Goal: Task Accomplishment & Management: Use online tool/utility

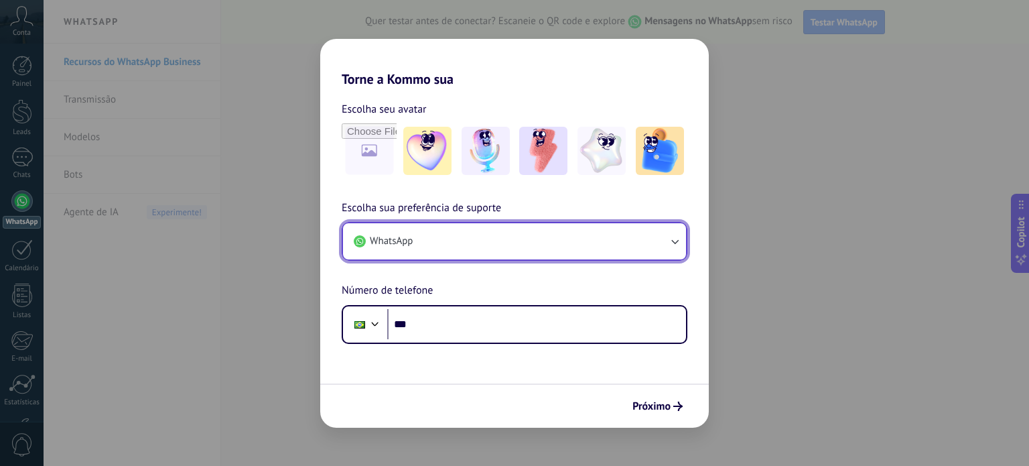
click at [536, 246] on button "WhatsApp" at bounding box center [514, 241] width 343 height 36
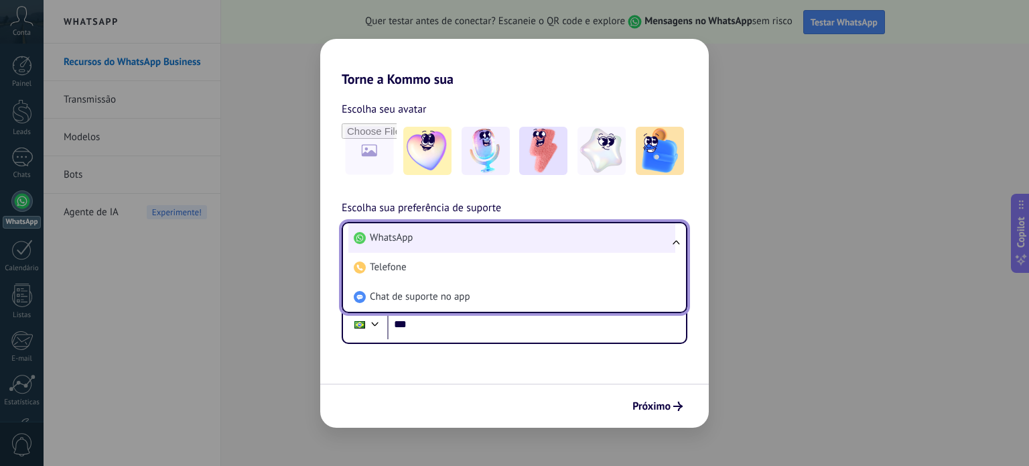
click at [522, 243] on li "WhatsApp" at bounding box center [511, 237] width 327 height 29
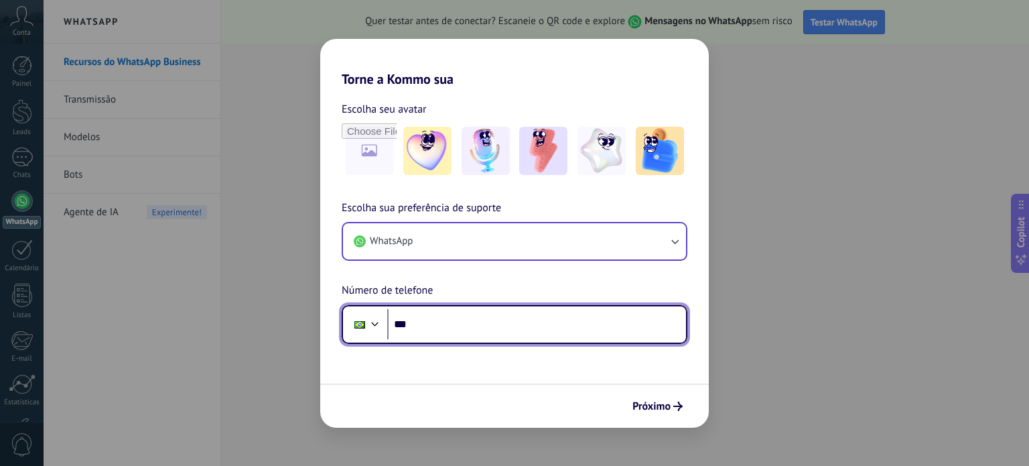
click at [474, 324] on input "***" at bounding box center [536, 324] width 299 height 31
type input "**********"
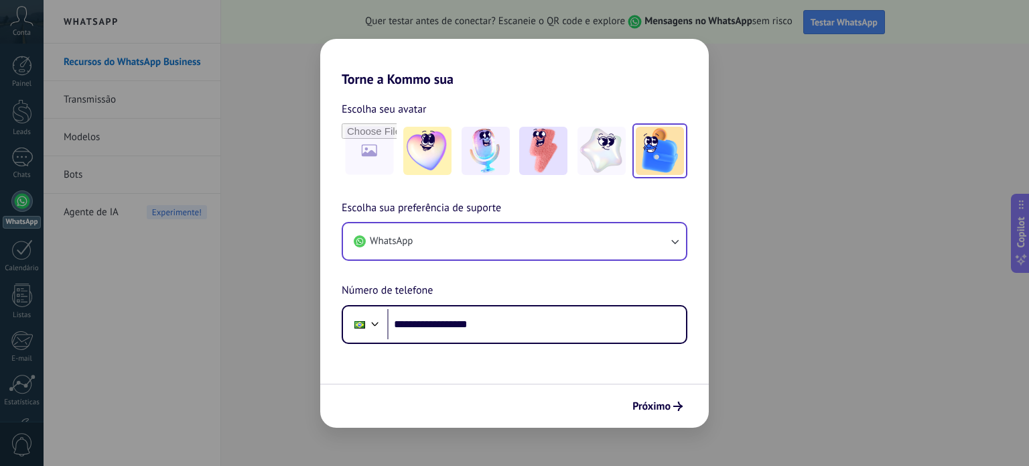
click at [665, 169] on img at bounding box center [660, 151] width 48 height 48
click at [651, 407] on span "Próximo" at bounding box center [651, 405] width 38 height 9
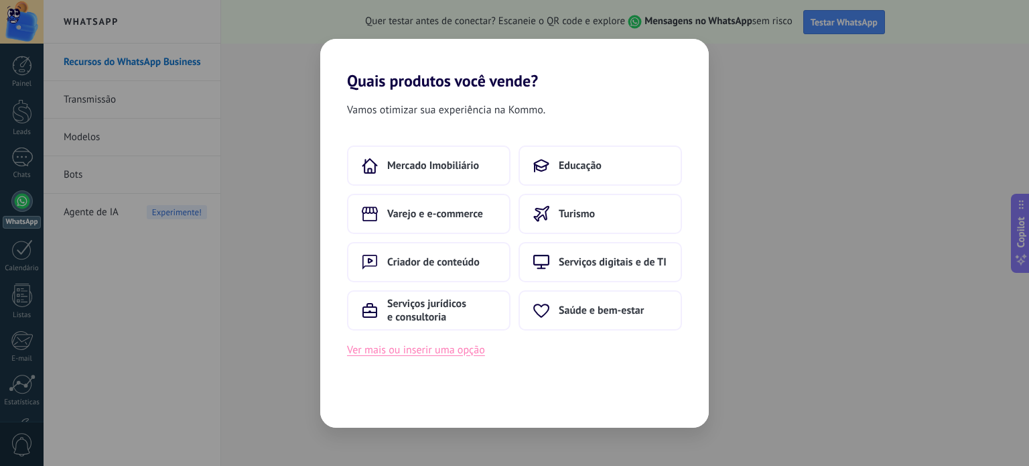
click at [436, 355] on button "Ver mais ou inserir uma opção" at bounding box center [416, 349] width 138 height 17
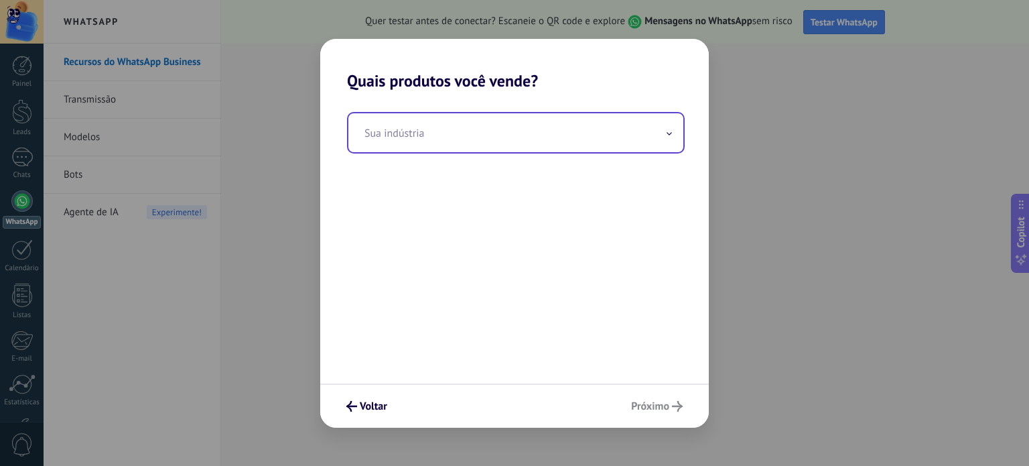
click at [458, 143] on input "text" at bounding box center [515, 132] width 335 height 39
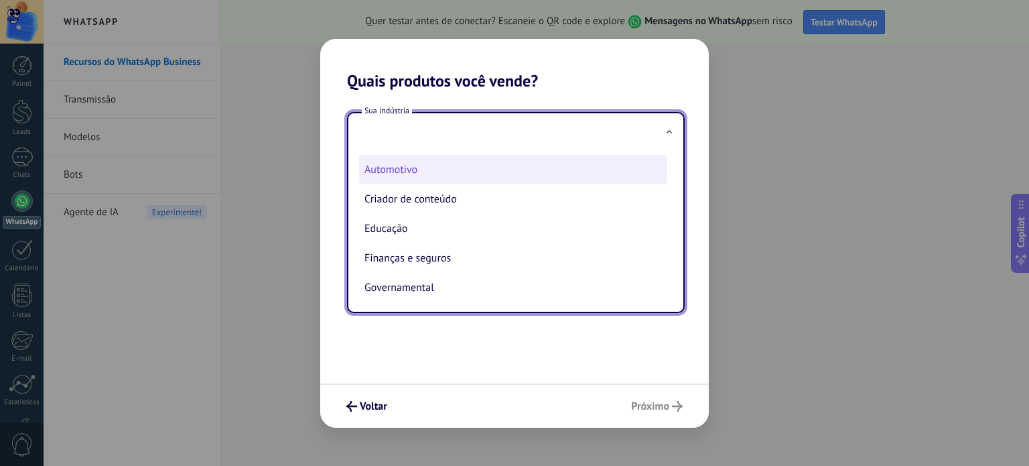
click at [431, 165] on li "Automotivo" at bounding box center [513, 169] width 308 height 29
type input "**********"
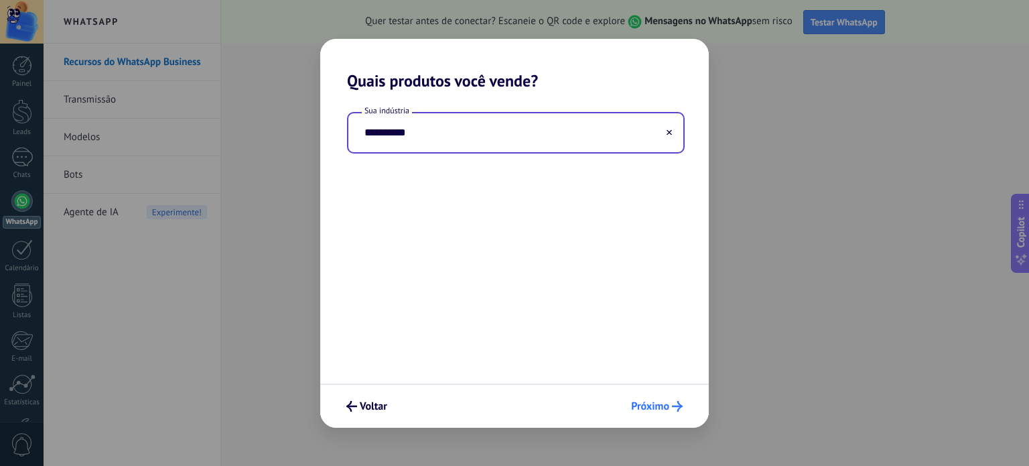
click at [657, 411] on span "Próximo" at bounding box center [650, 405] width 38 height 9
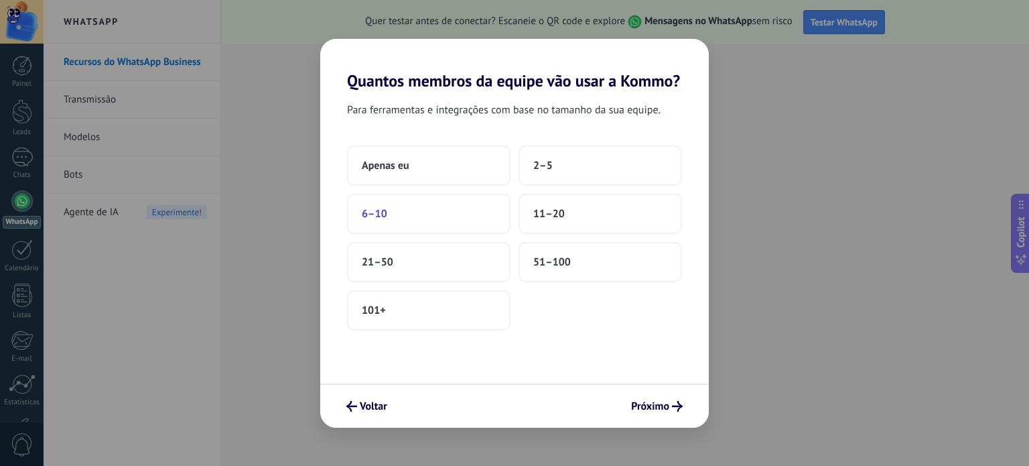
click at [421, 222] on button "6–10" at bounding box center [428, 214] width 163 height 40
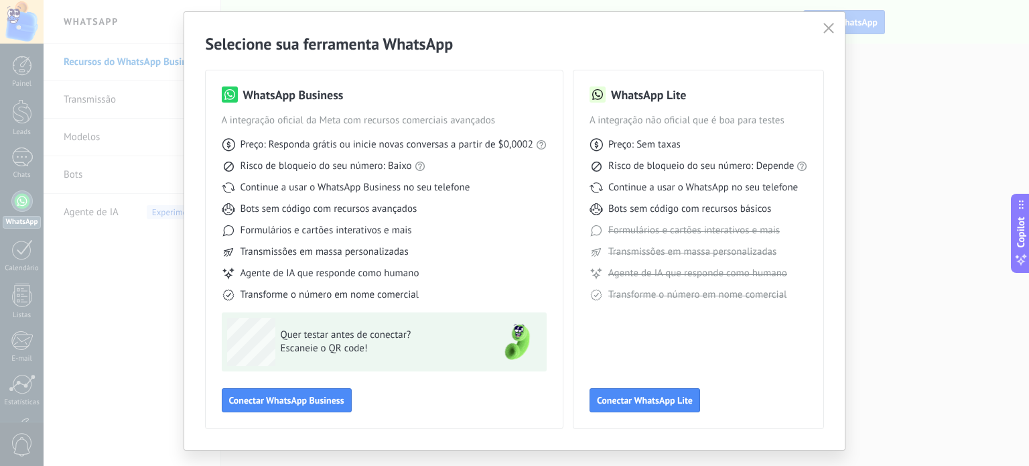
scroll to position [60, 0]
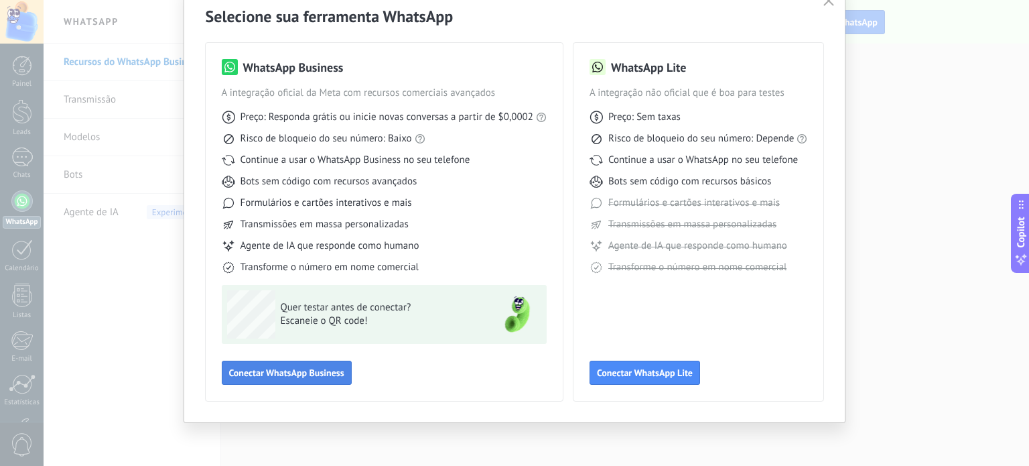
click at [336, 368] on span "Conectar WhatsApp Business" at bounding box center [286, 372] width 115 height 9
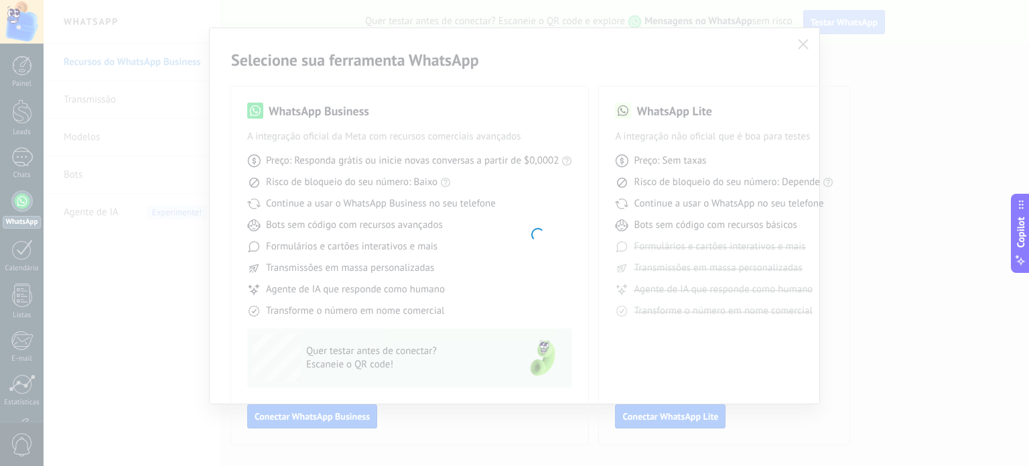
scroll to position [16, 0]
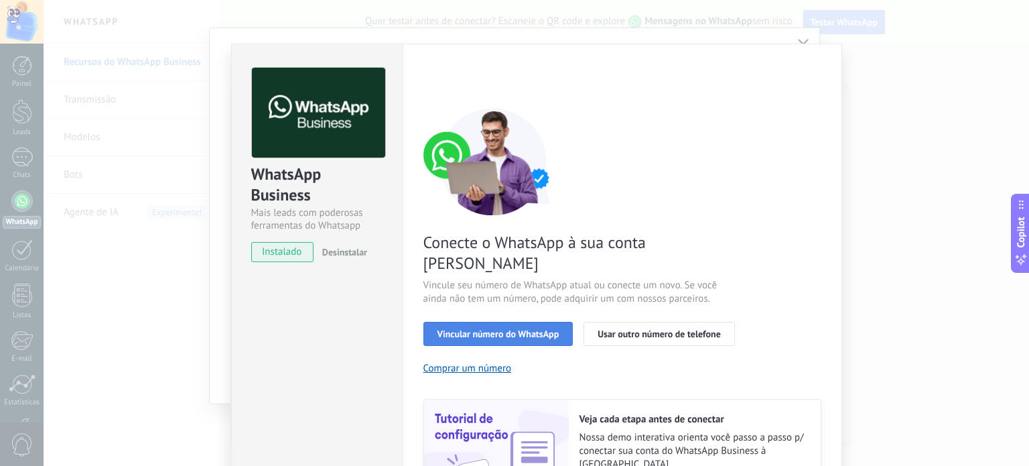
click at [472, 329] on span "Vincular número do WhatsApp" at bounding box center [498, 333] width 122 height 9
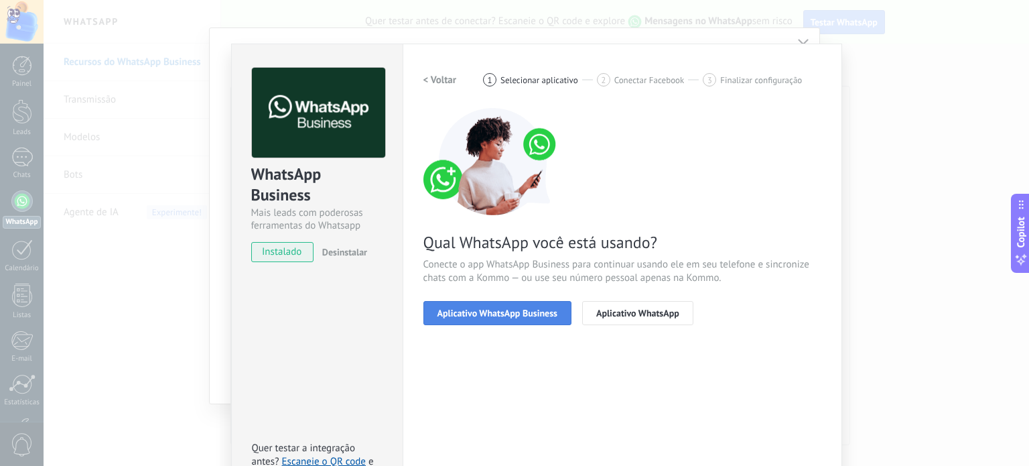
click at [515, 309] on span "Aplicativo WhatsApp Business" at bounding box center [497, 312] width 120 height 9
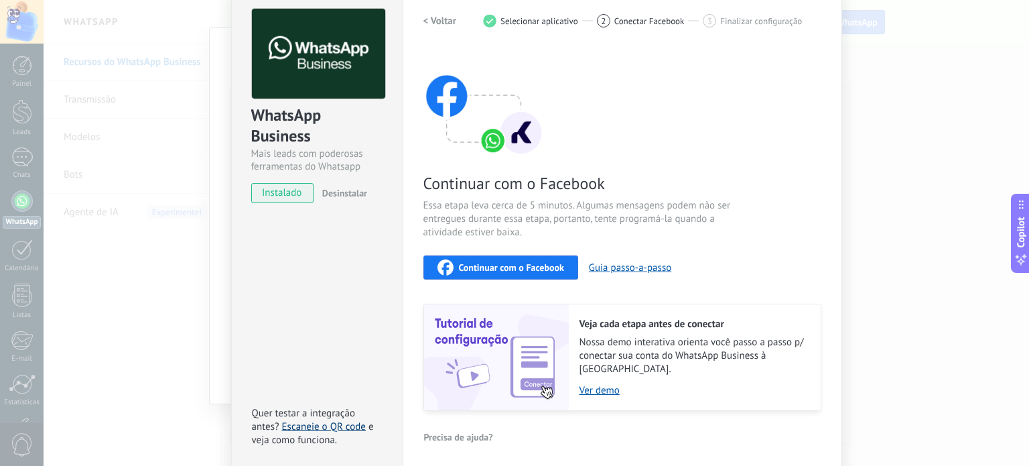
scroll to position [36, 0]
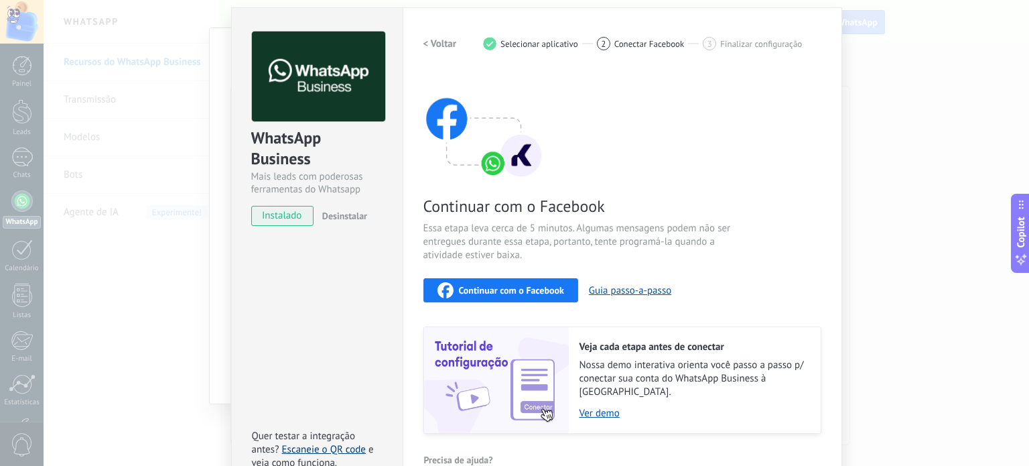
click at [334, 443] on link "Escaneie o QR code" at bounding box center [324, 449] width 84 height 13
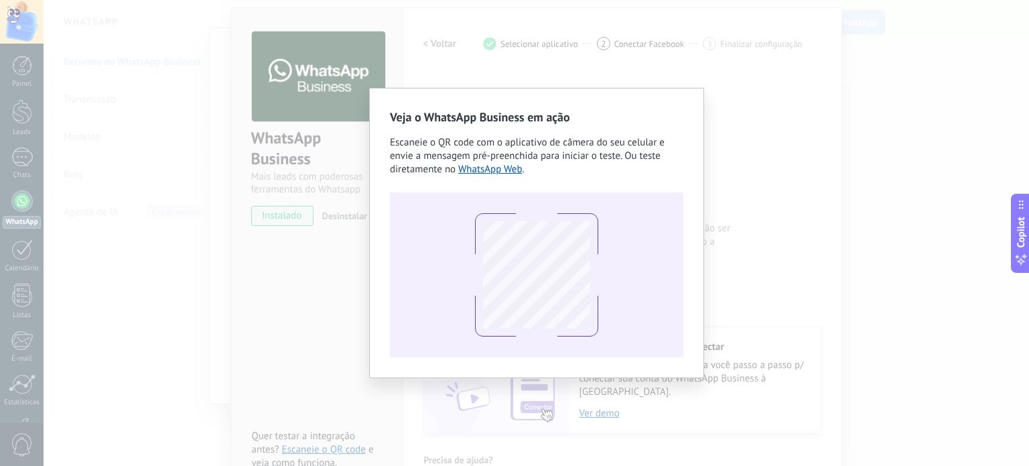
click at [782, 159] on div "Veja o WhatsApp Business em ação Escaneie o QR code com o aplicativo de câmera …" at bounding box center [536, 233] width 985 height 466
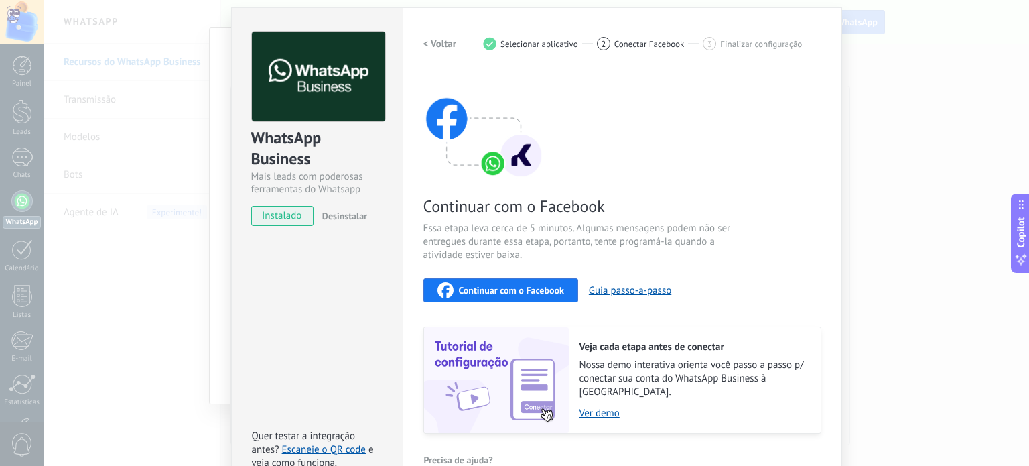
click at [445, 47] on h2 "< Voltar" at bounding box center [439, 44] width 33 height 13
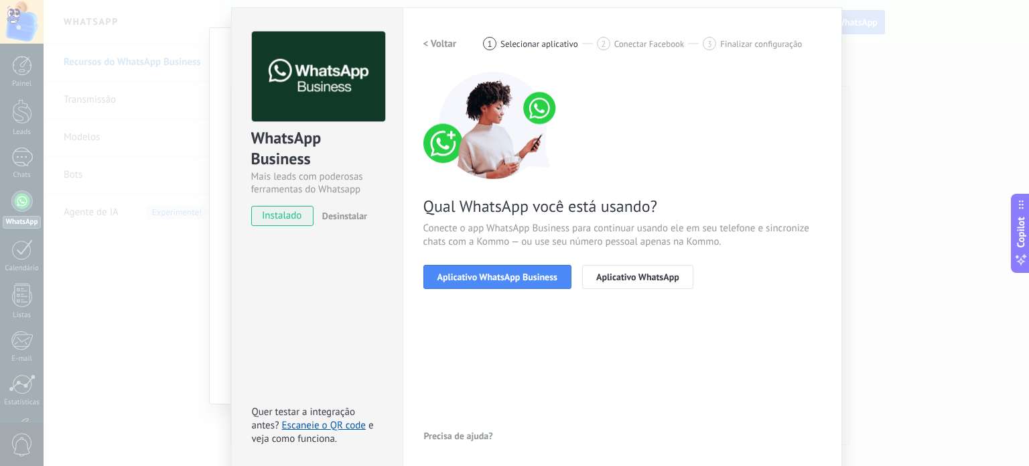
click at [327, 83] on img at bounding box center [318, 76] width 133 height 90
click at [448, 41] on h2 "< Voltar" at bounding box center [439, 44] width 33 height 13
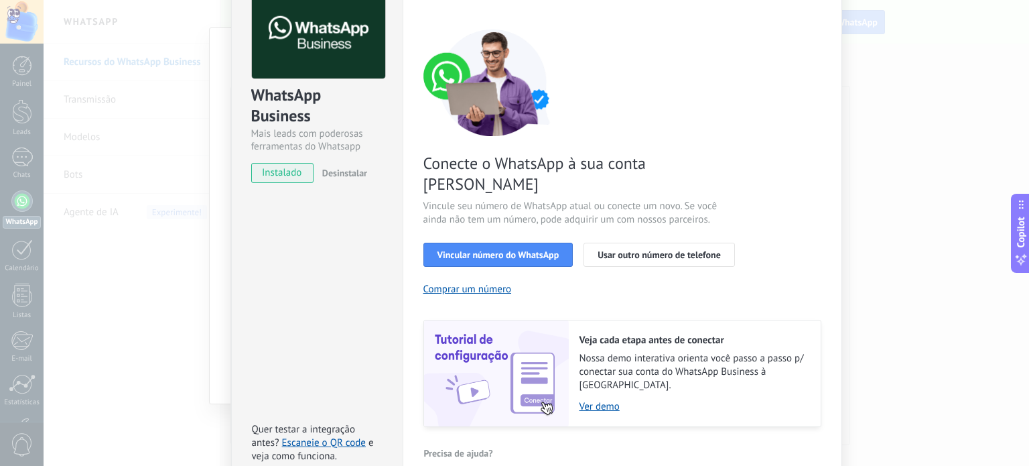
scroll to position [119, 0]
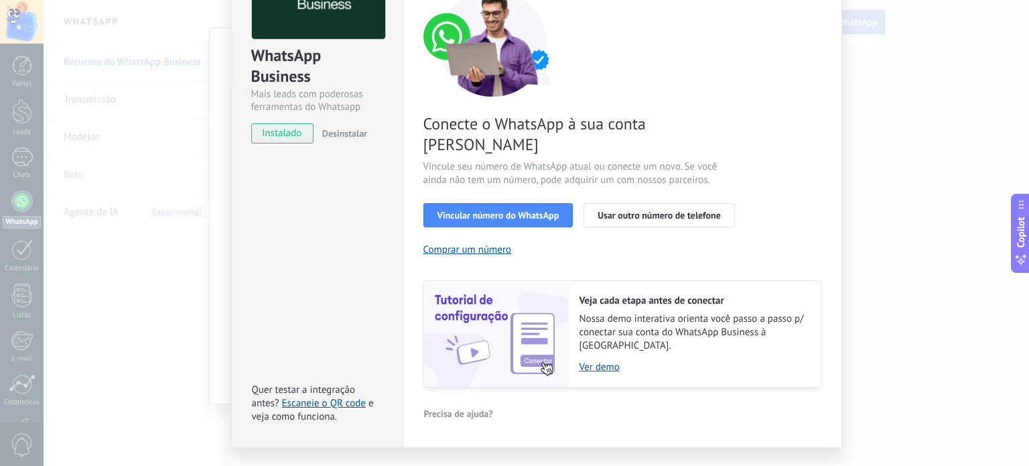
click at [259, 128] on span "instalado" at bounding box center [282, 133] width 61 height 20
drag, startPoint x: 504, startPoint y: 198, endPoint x: 515, endPoint y: 200, distance: 11.5
click at [515, 203] on button "Vincular número do WhatsApp" at bounding box center [498, 215] width 150 height 24
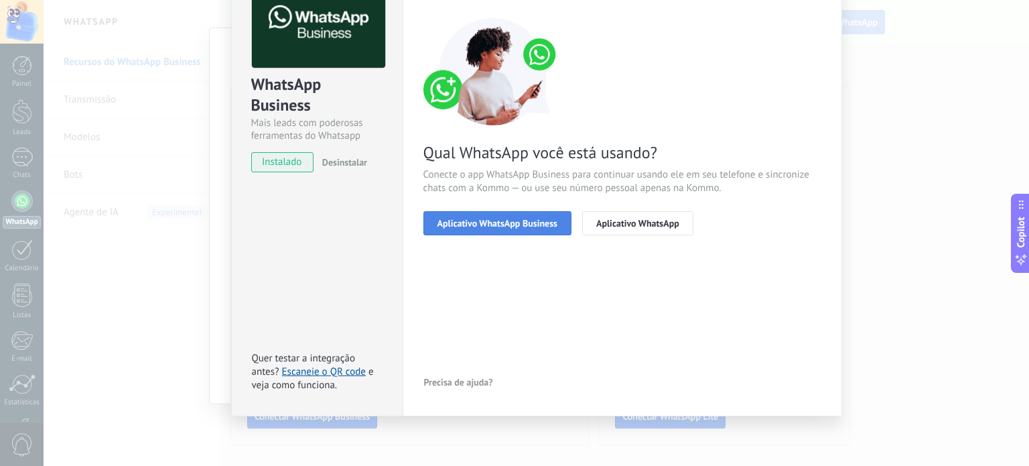
click at [520, 226] on span "Aplicativo WhatsApp Business" at bounding box center [497, 222] width 120 height 9
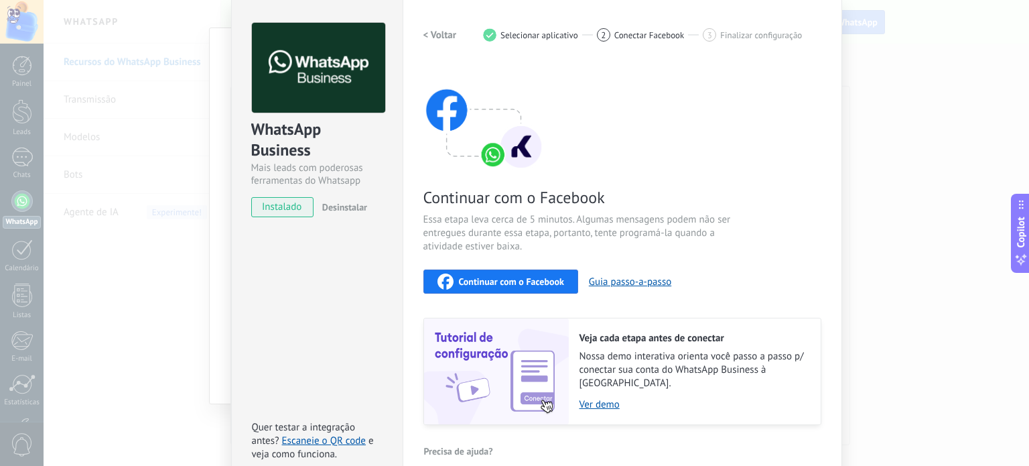
scroll to position [0, 0]
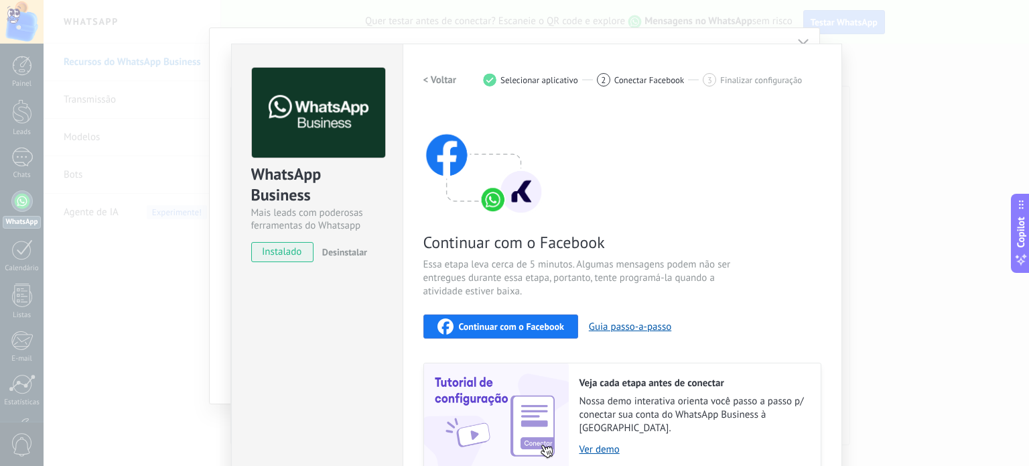
click at [494, 328] on span "Continuar com o Facebook" at bounding box center [511, 326] width 105 height 9
click at [610, 83] on div "2 Conectar Facebook" at bounding box center [650, 79] width 107 height 13
click at [709, 78] on span "3" at bounding box center [709, 79] width 5 height 11
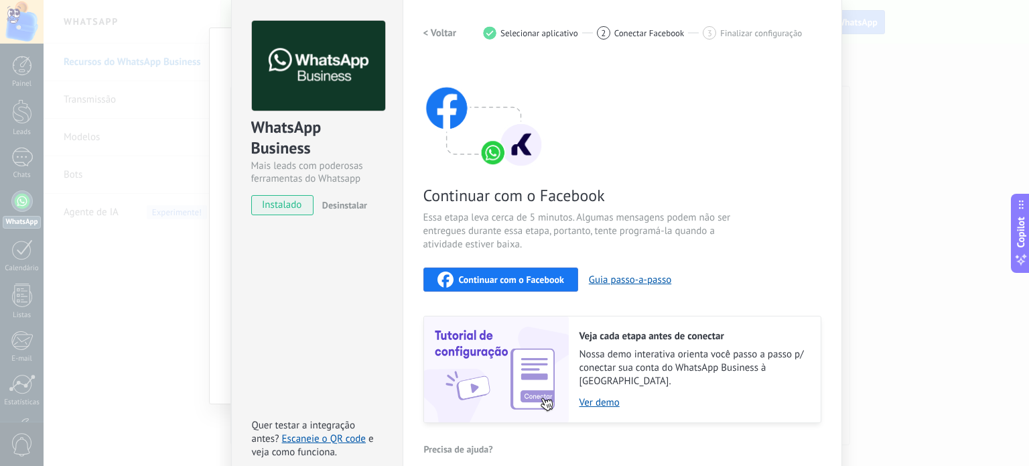
scroll to position [67, 0]
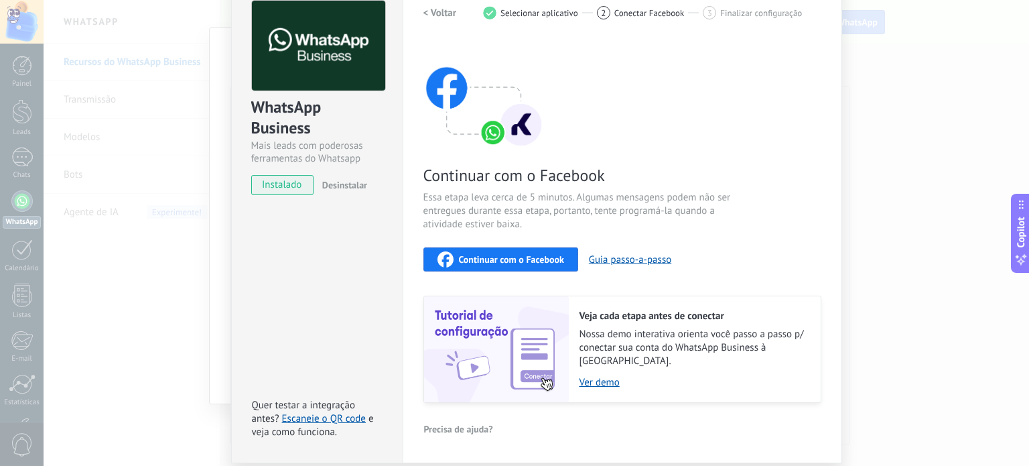
click at [291, 187] on span "instalado" at bounding box center [282, 185] width 61 height 20
click at [354, 412] on link "Escaneie o QR code" at bounding box center [324, 418] width 84 height 13
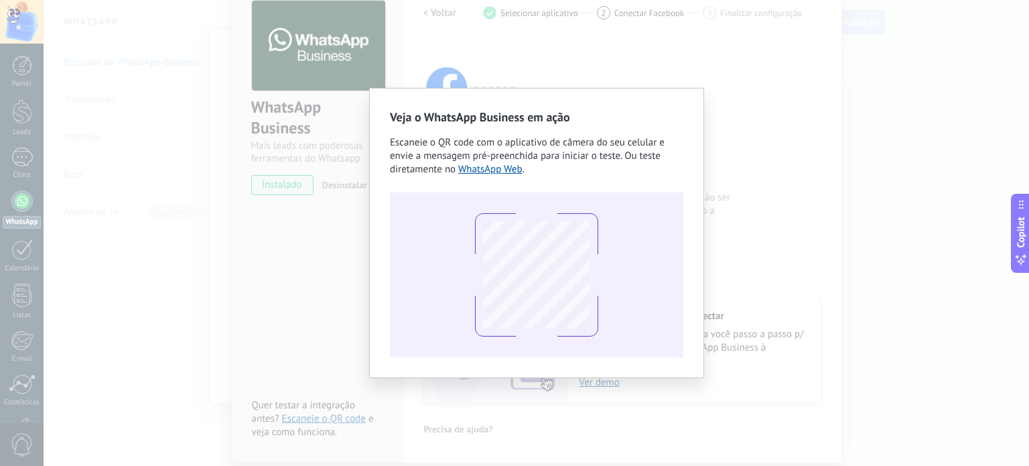
click at [721, 82] on div "Veja o WhatsApp Business em ação Escaneie o QR code com o aplicativo de câmera …" at bounding box center [536, 233] width 985 height 466
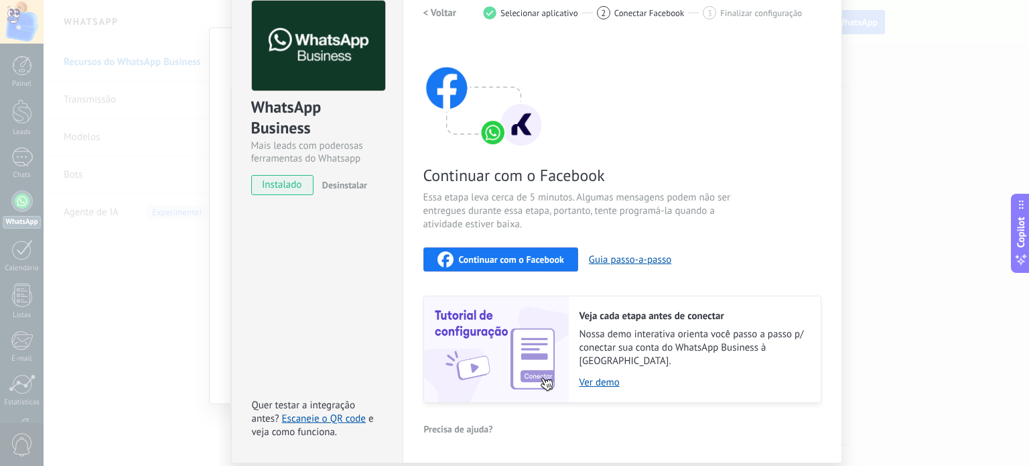
click at [434, 11] on h2 "< Voltar" at bounding box center [439, 13] width 33 height 13
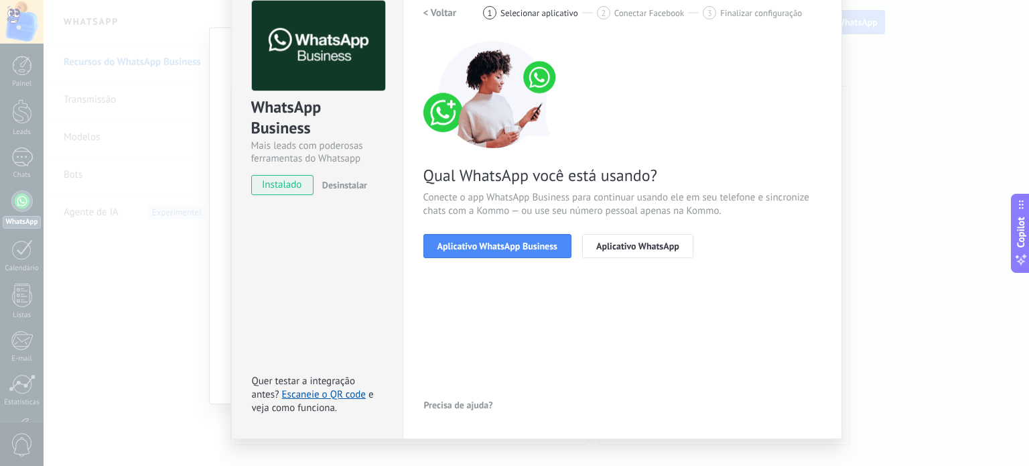
click at [426, 8] on h2 "< Voltar" at bounding box center [439, 13] width 33 height 13
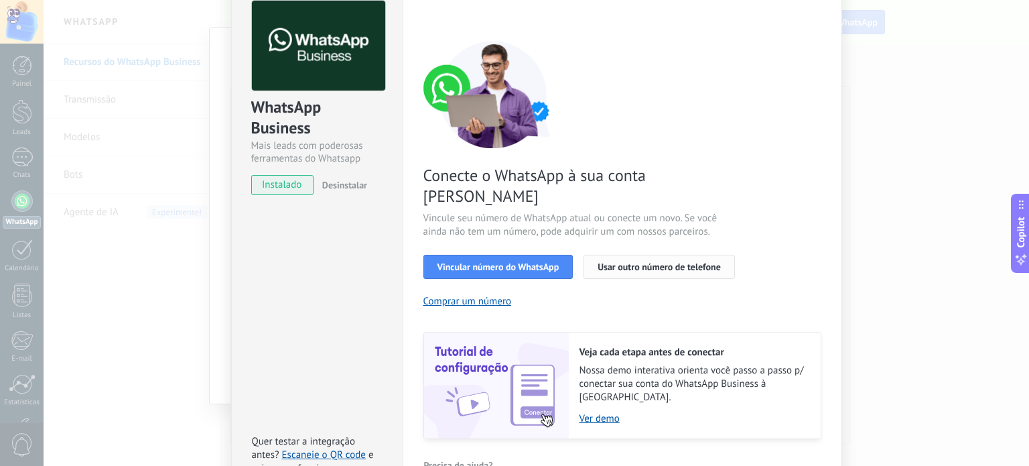
click at [681, 255] on button "Usar outro número de telefone" at bounding box center [659, 267] width 151 height 24
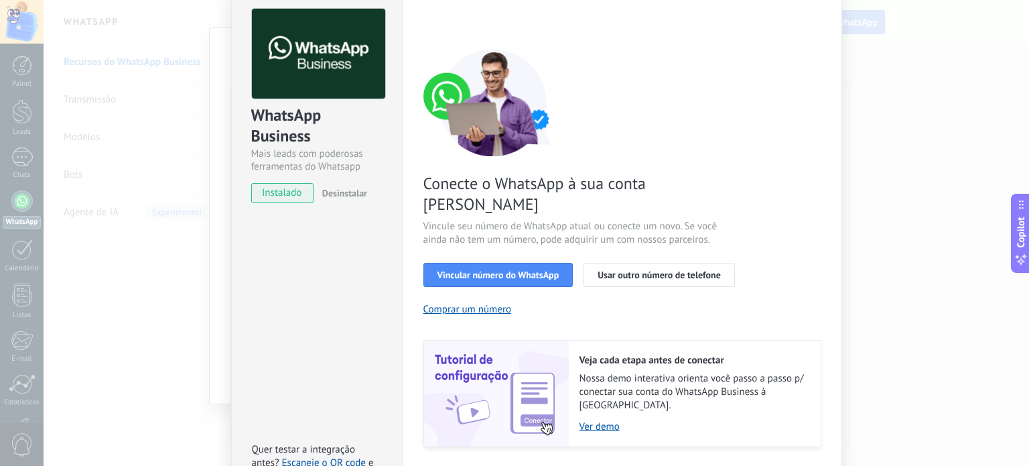
scroll to position [0, 0]
